Goal: Transaction & Acquisition: Purchase product/service

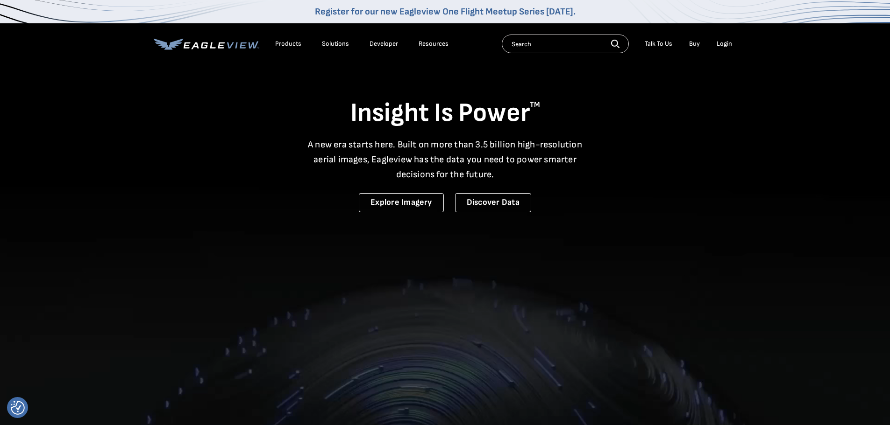
click at [736, 46] on li "Login" at bounding box center [724, 44] width 25 height 14
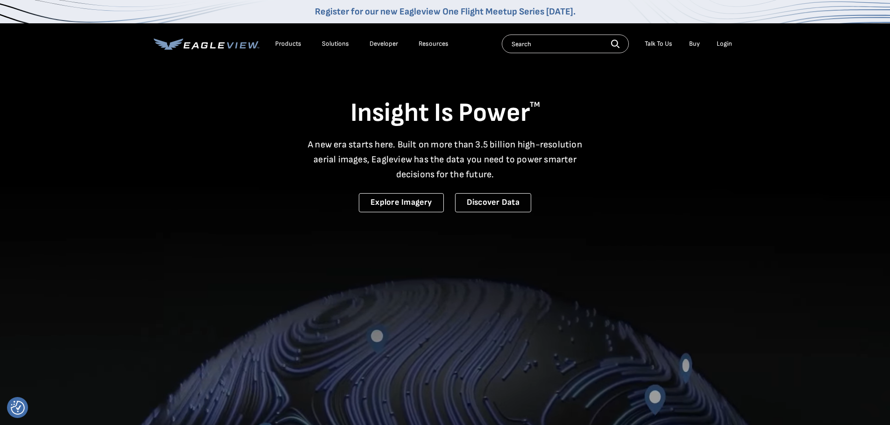
click at [734, 44] on li "Login" at bounding box center [724, 44] width 25 height 14
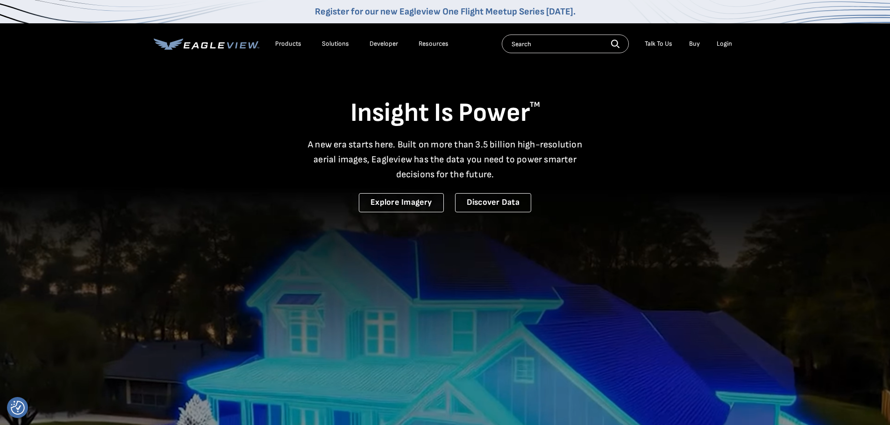
click at [725, 45] on div "Login" at bounding box center [723, 44] width 15 height 8
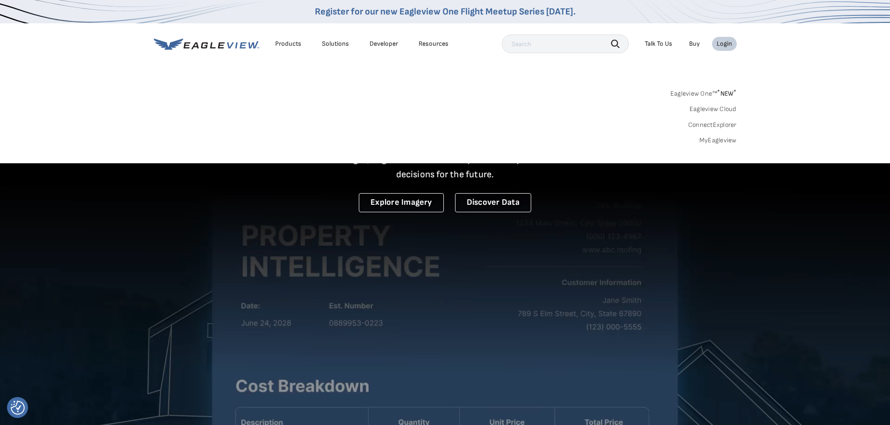
click at [718, 139] on link "MyEagleview" at bounding box center [717, 140] width 37 height 8
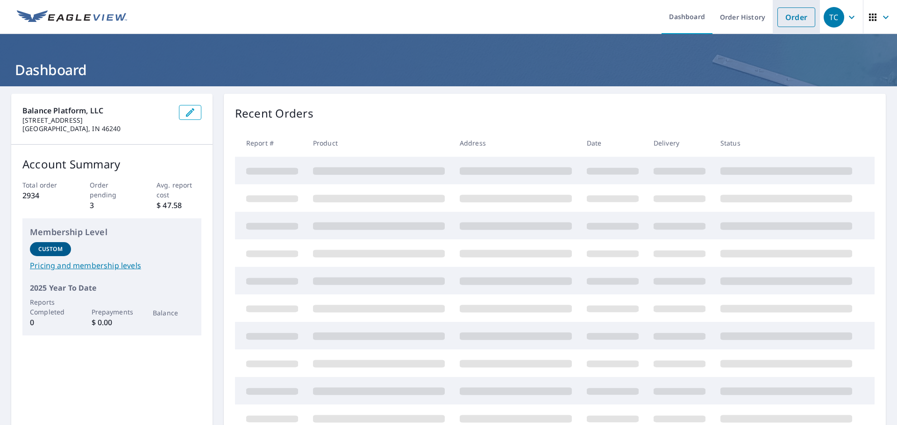
click at [791, 12] on link "Order" at bounding box center [796, 17] width 38 height 20
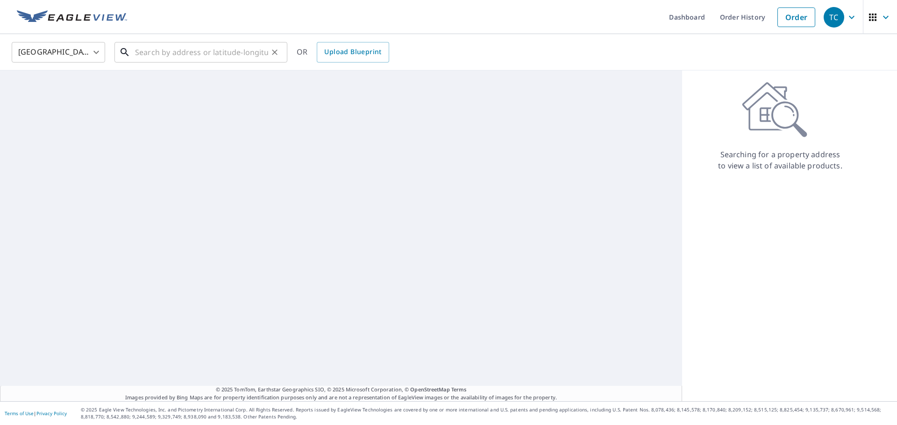
click at [173, 52] on input "text" at bounding box center [201, 52] width 133 height 26
paste input "2320 County Road 1337"
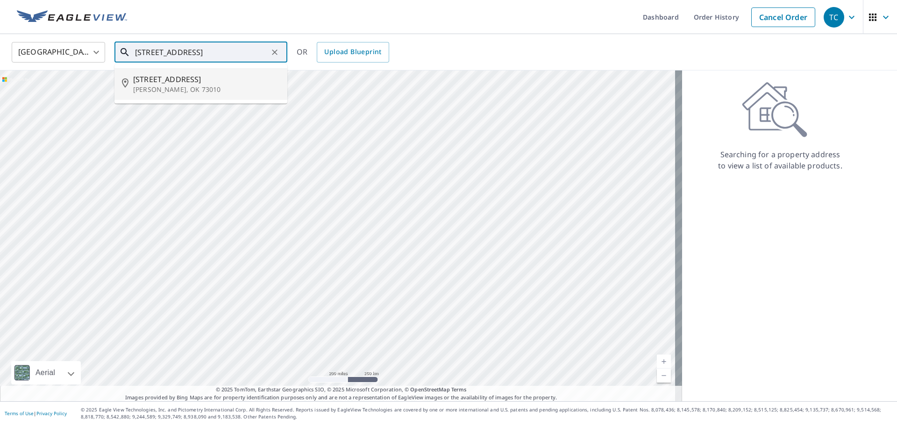
click at [205, 86] on p "Blanchard, OK 73010" at bounding box center [206, 89] width 147 height 9
type input "2320 County Road 1337 Blanchard, OK 73010"
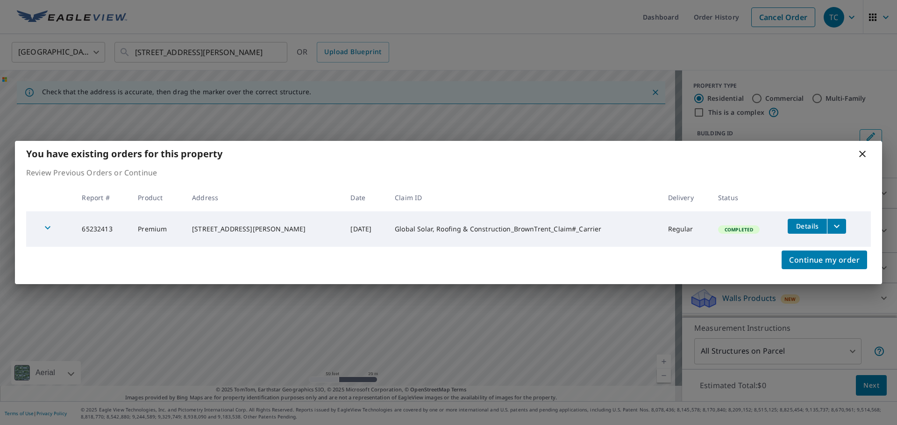
click at [861, 157] on icon at bounding box center [862, 154] width 11 height 11
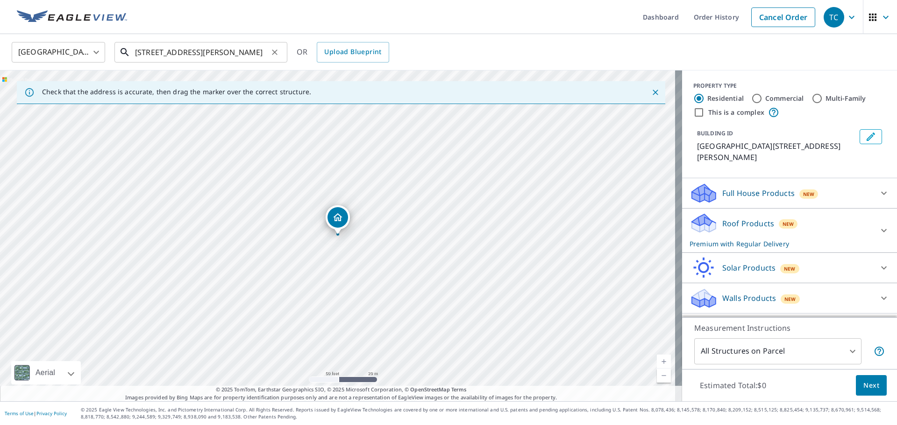
click at [191, 53] on input "2320 County Road 1337 Blanchard, OK 73010" at bounding box center [201, 52] width 133 height 26
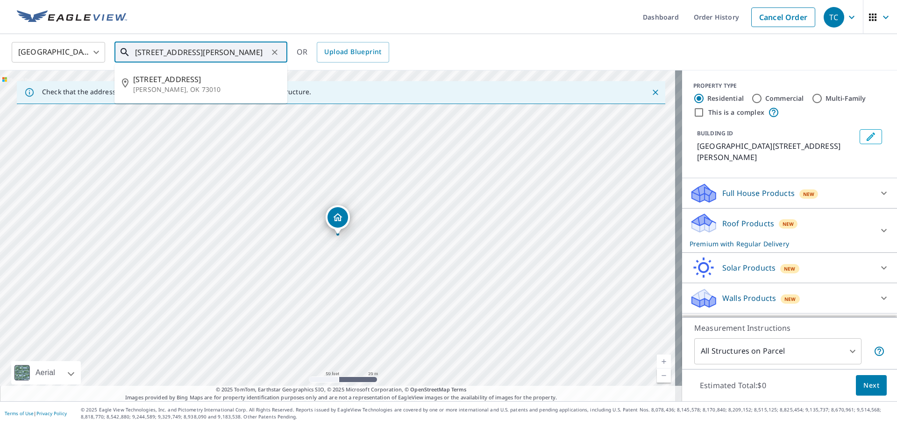
click at [191, 53] on input "2320 County Road 1337 Blanchard, OK 73010" at bounding box center [201, 52] width 133 height 26
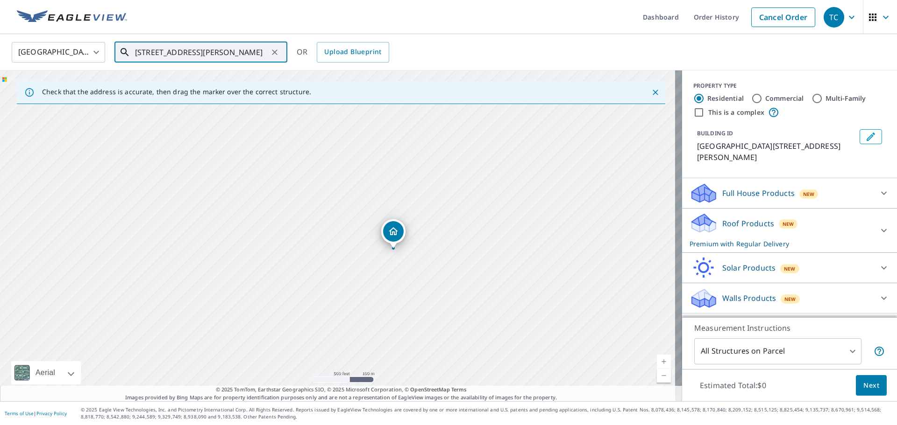
drag, startPoint x: 533, startPoint y: 231, endPoint x: 438, endPoint y: 240, distance: 95.7
click at [438, 239] on div "County Road 1337 Blanchard, OK 73010" at bounding box center [341, 236] width 682 height 331
drag, startPoint x: 383, startPoint y: 173, endPoint x: 450, endPoint y: 284, distance: 129.4
click at [450, 284] on div "County Road 1337 Blanchard, OK 73010" at bounding box center [341, 236] width 682 height 331
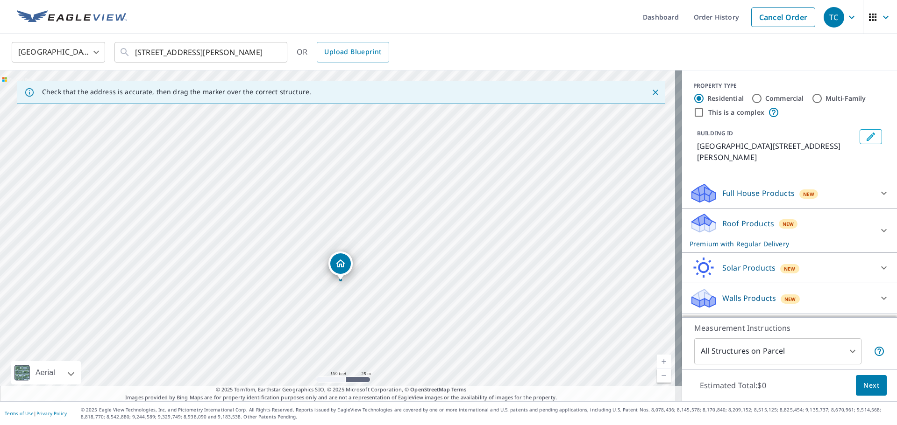
drag, startPoint x: 298, startPoint y: 295, endPoint x: 342, endPoint y: 266, distance: 53.4
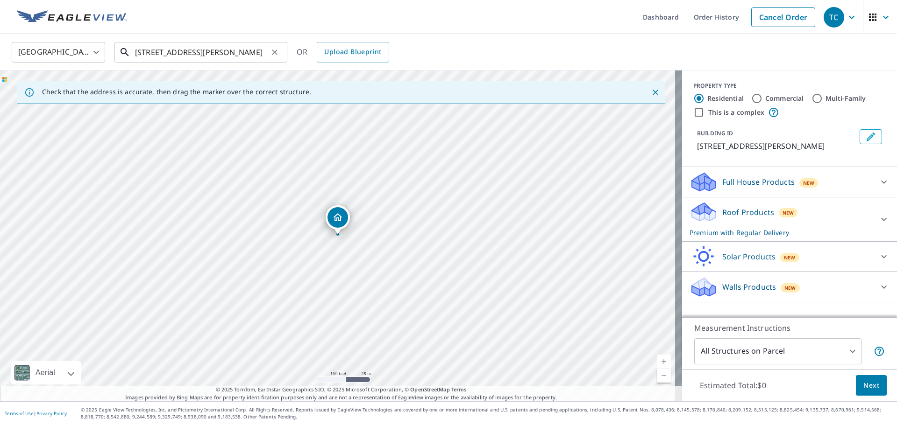
click at [222, 55] on input "2320 County Road 1337 Blanchard, OK 73010" at bounding box center [201, 52] width 133 height 26
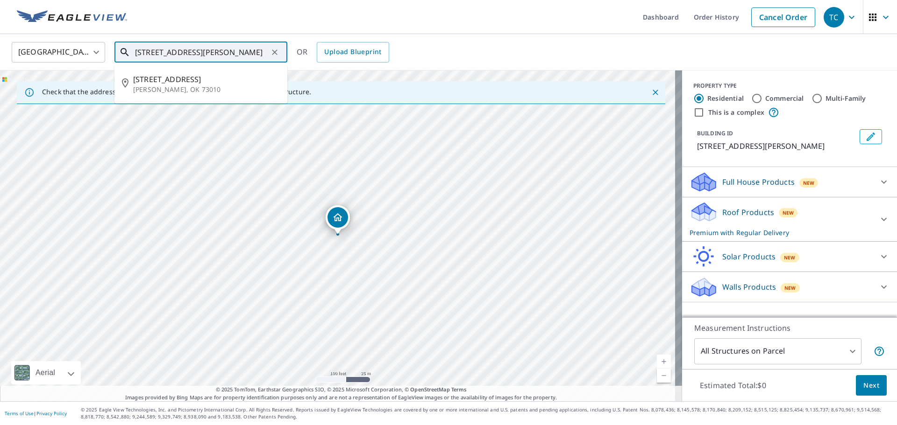
click at [222, 55] on input "2320 County Road 1337 Blanchard, OK 73010" at bounding box center [201, 52] width 133 height 26
click at [866, 133] on icon "Edit building 1" at bounding box center [870, 136] width 11 height 11
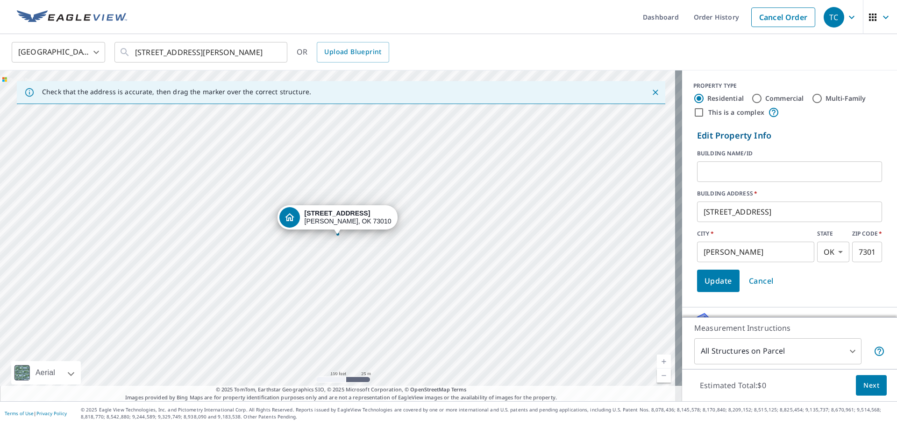
click at [795, 213] on input "2324 County Road 2970" at bounding box center [789, 212] width 185 height 26
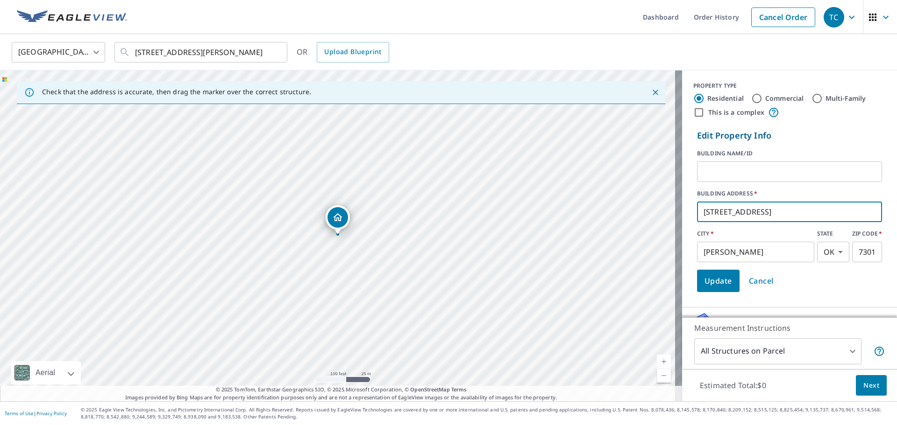
click at [795, 213] on input "2324 County Road 2970" at bounding box center [789, 212] width 185 height 26
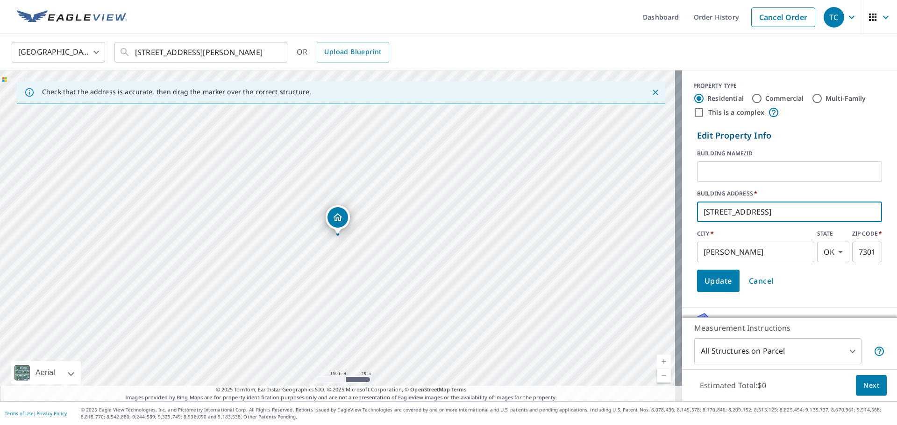
click at [795, 213] on input "2324 County Road 2970" at bounding box center [789, 212] width 185 height 26
paste input "0 County Road 1337 Blanchard, OK 7301"
drag, startPoint x: 784, startPoint y: 212, endPoint x: 901, endPoint y: 233, distance: 119.1
click at [896, 233] on html "TC TC Dashboard Order History Cancel Order TC United States US ​ 2320 County Ro…" at bounding box center [448, 212] width 897 height 425
type input "2320 County Road 1337"
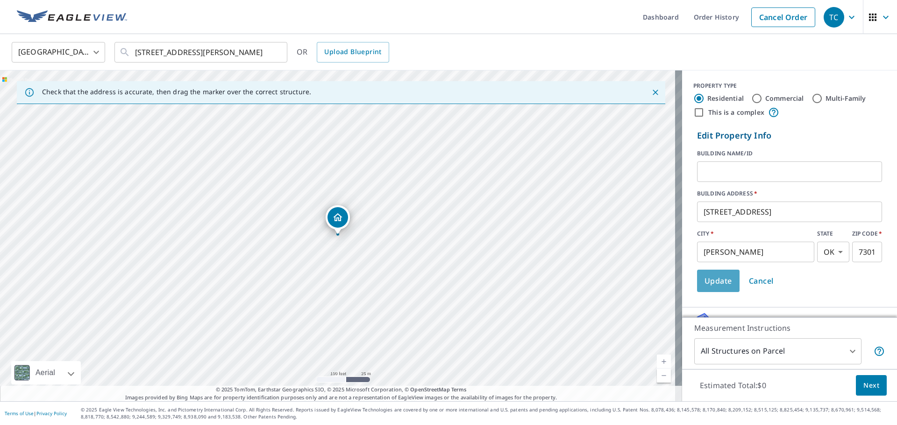
click at [720, 279] on span "Update" at bounding box center [718, 281] width 28 height 13
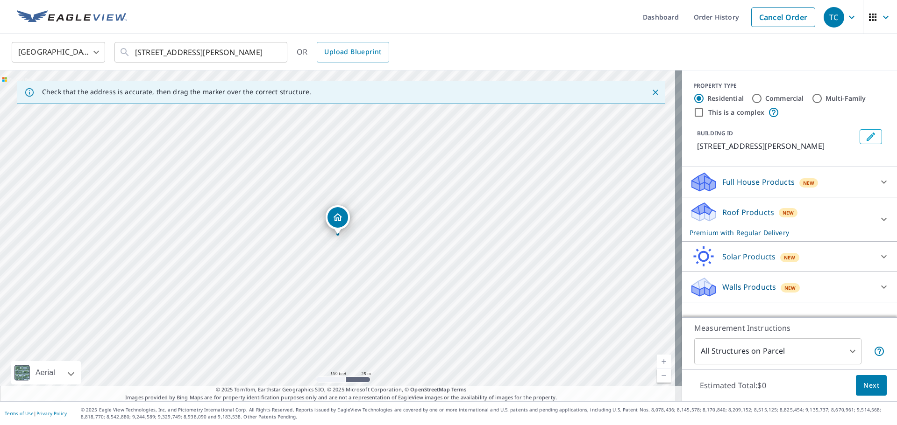
click at [873, 383] on button "Next" at bounding box center [871, 386] width 31 height 21
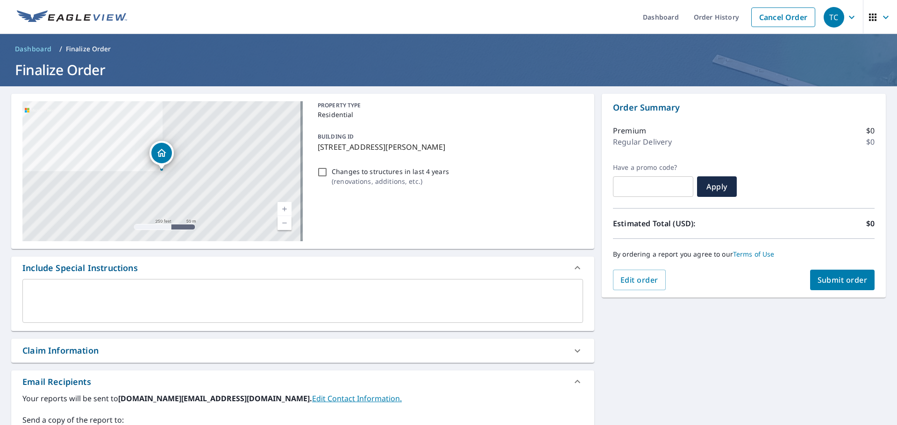
scroll to position [125, 0]
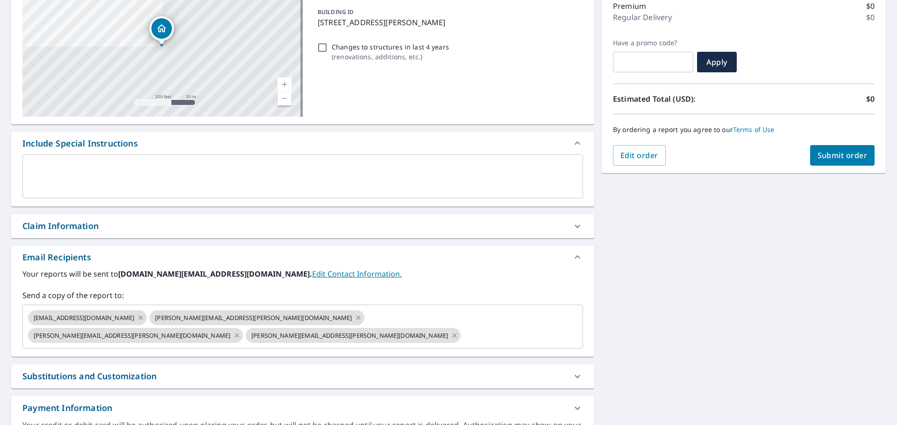
click at [102, 232] on div "Claim Information" at bounding box center [294, 226] width 544 height 13
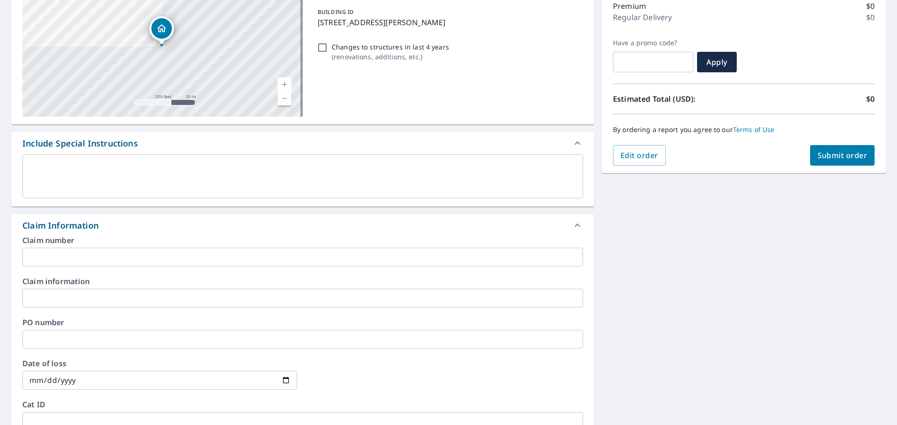
click at [106, 261] on input "text" at bounding box center [302, 257] width 560 height 19
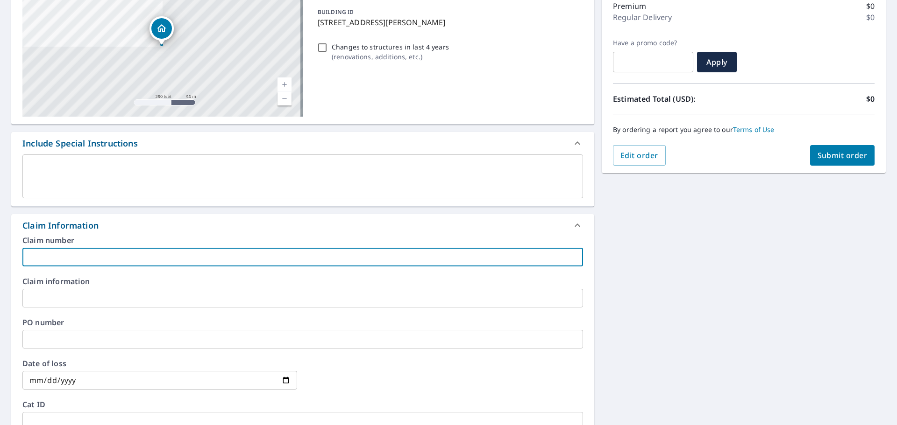
paste input "Global Solar, Roofing & Construction_VogesMark_028158962-801_USAA"
type input "Global Solar, Roofing & Construction_VogesMark_028158962-801_USAA"
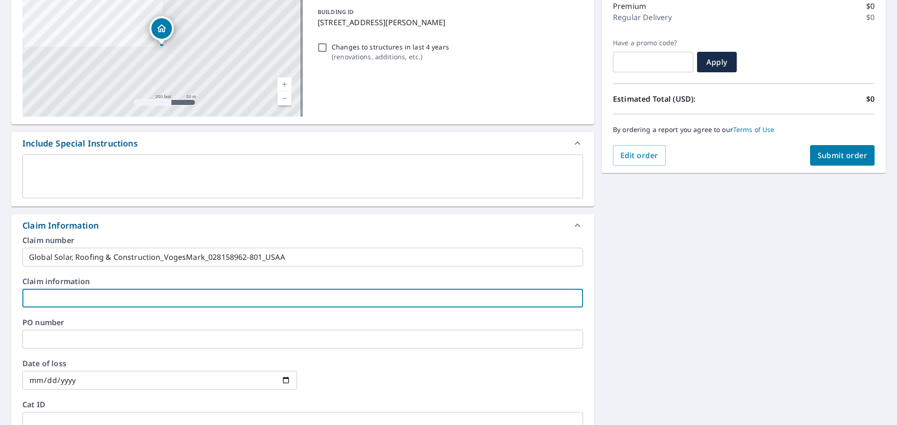
click at [108, 295] on input "text" at bounding box center [302, 298] width 560 height 19
paste input "Global Solar, Roofing & Construction_VogesMark_028158962-801_USAA"
type input "Global Solar, Roofing & Construction_VogesMark_028158962-801_USAA"
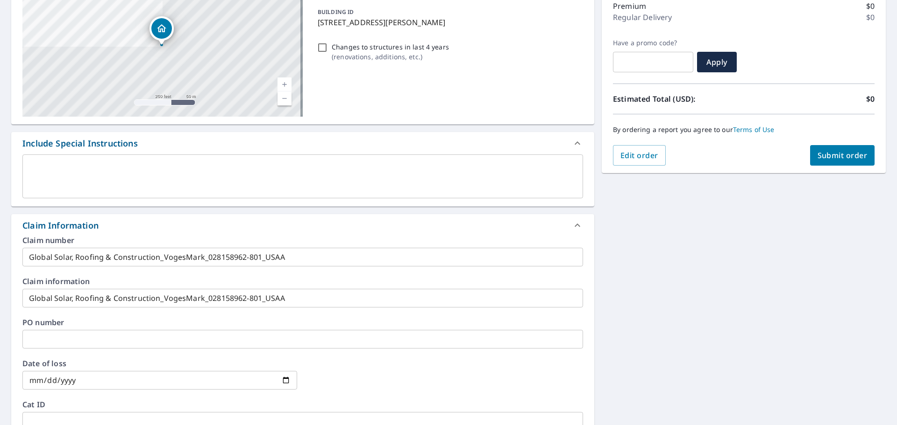
drag, startPoint x: 718, startPoint y: 312, endPoint x: 814, endPoint y: 221, distance: 131.2
click at [720, 312] on div "2320 County Road 1337 Blanchard, OK 73010 Aerial Road A standard road map Aeria…" at bounding box center [448, 310] width 897 height 696
click at [838, 165] on button "Submit order" at bounding box center [842, 155] width 65 height 21
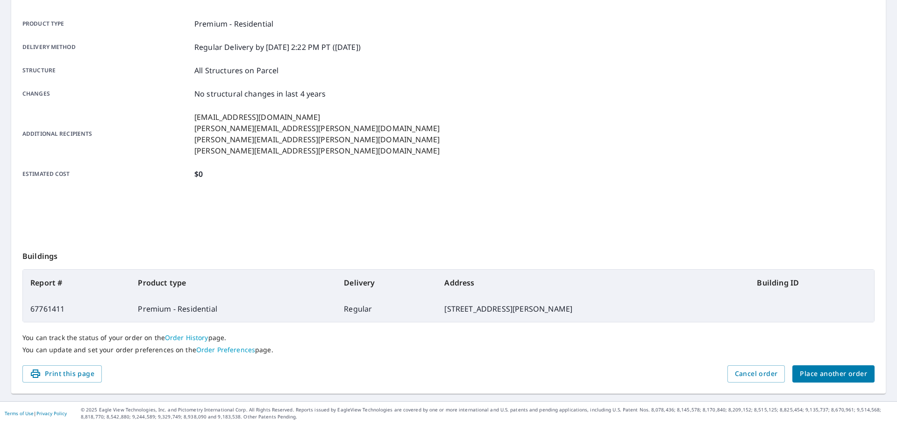
scroll to position [124, 0]
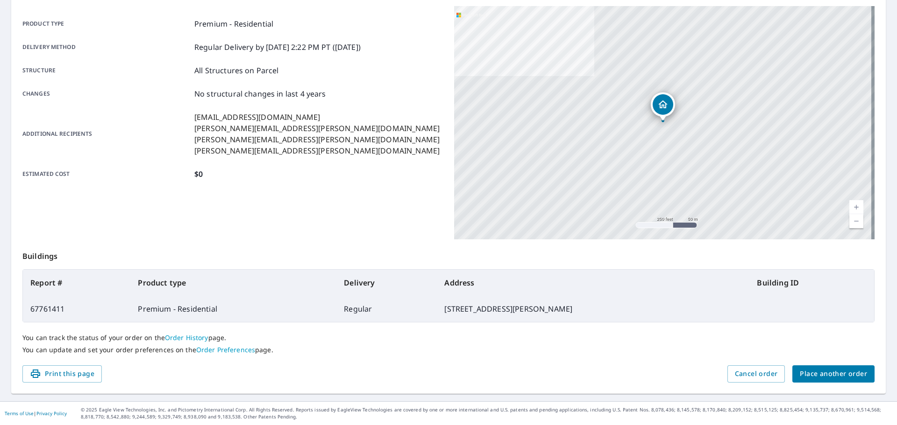
drag, startPoint x: 576, startPoint y: 310, endPoint x: 32, endPoint y: 284, distance: 545.2
click at [32, 284] on table "Report # Product type Delivery Address Building ID 67761411 Premium - Residenti…" at bounding box center [448, 295] width 852 height 53
copy table "Report # Product type Delivery Address Building ID 67761411 Premium - Residenti…"
